Goal: Check status

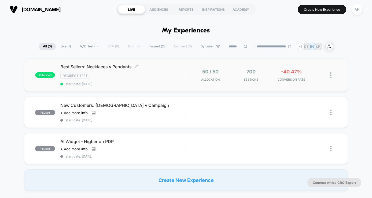
click at [132, 79] on div "Best Sellers: Necklaces v Pendants Click to edit experience details Click to ed…" at bounding box center [123, 75] width 126 height 22
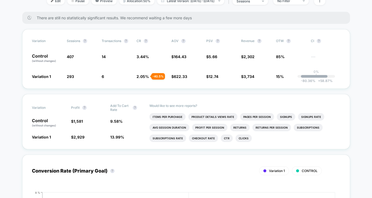
scroll to position [90, 0]
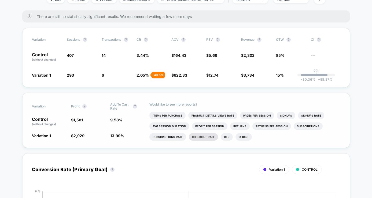
click at [206, 137] on li "Checkout Rate" at bounding box center [203, 137] width 29 height 8
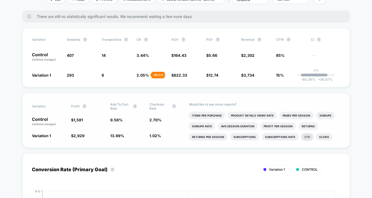
click at [304, 137] on li "Ctr" at bounding box center [308, 137] width 12 height 8
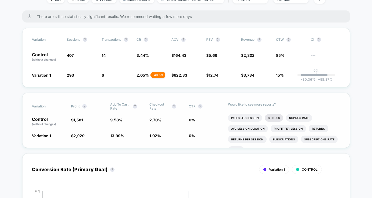
scroll to position [5, 0]
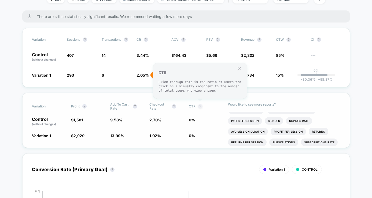
click at [200, 106] on button "?" at bounding box center [200, 106] width 4 height 4
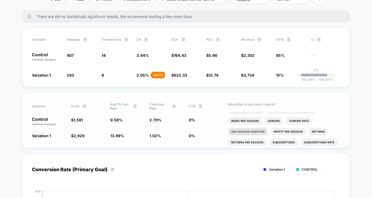
click at [243, 131] on li "Avg Session Duration" at bounding box center [248, 132] width 40 height 8
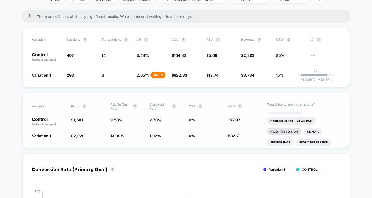
click at [294, 130] on li "Pages Per Session" at bounding box center [284, 132] width 34 height 8
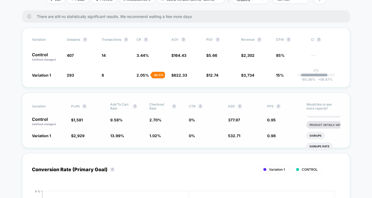
click at [325, 124] on li "Product Details Views Rate" at bounding box center [331, 125] width 49 height 8
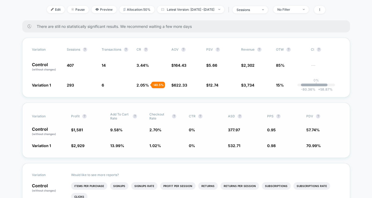
scroll to position [0, 0]
